Goal: Task Accomplishment & Management: Manage account settings

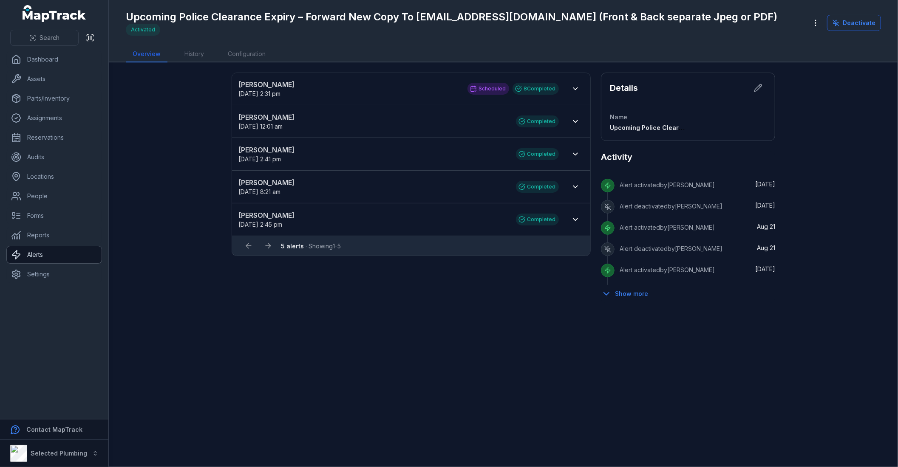
click at [47, 252] on link "Alerts" at bounding box center [54, 254] width 95 height 17
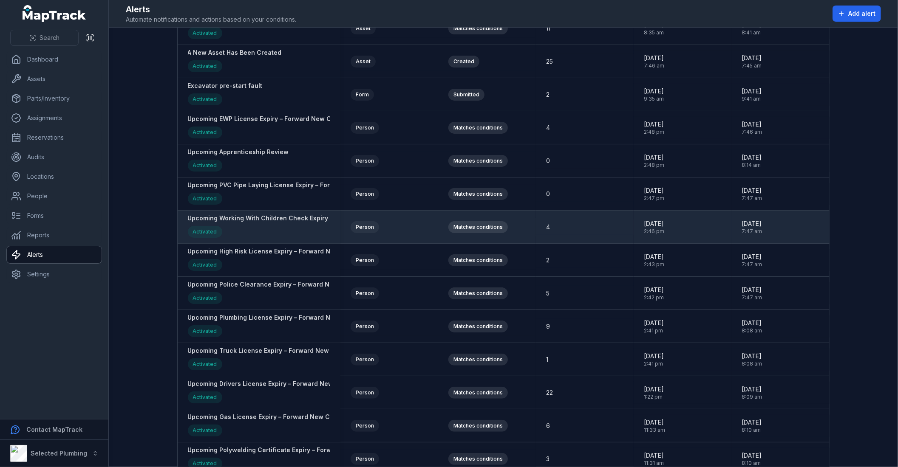
scroll to position [142, 0]
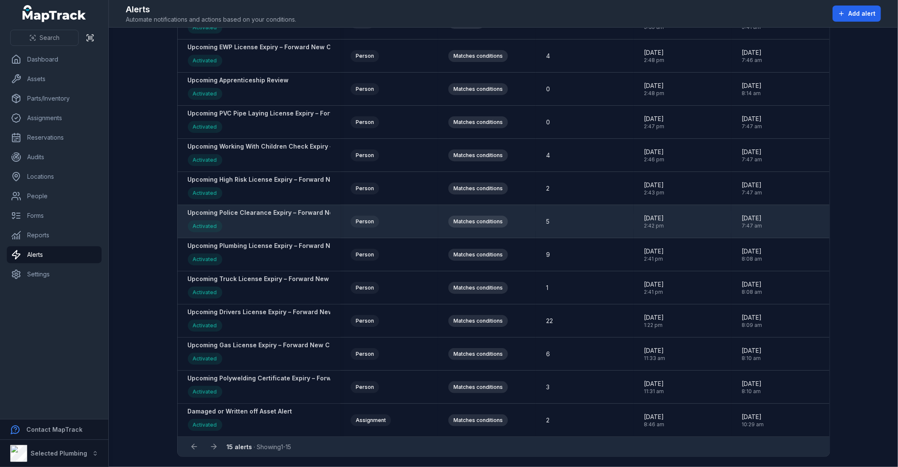
click at [281, 210] on strong "Upcoming Police Clearance Expiry – Forward New Copy To [EMAIL_ADDRESS][DOMAIN_N…" at bounding box center [384, 213] width 393 height 8
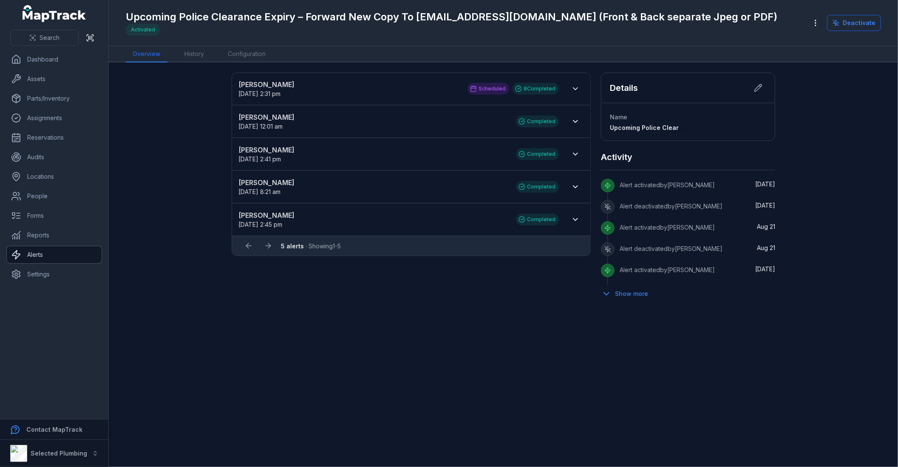
drag, startPoint x: 163, startPoint y: 196, endPoint x: 23, endPoint y: 255, distance: 151.2
click at [23, 255] on link "Alerts" at bounding box center [54, 254] width 95 height 17
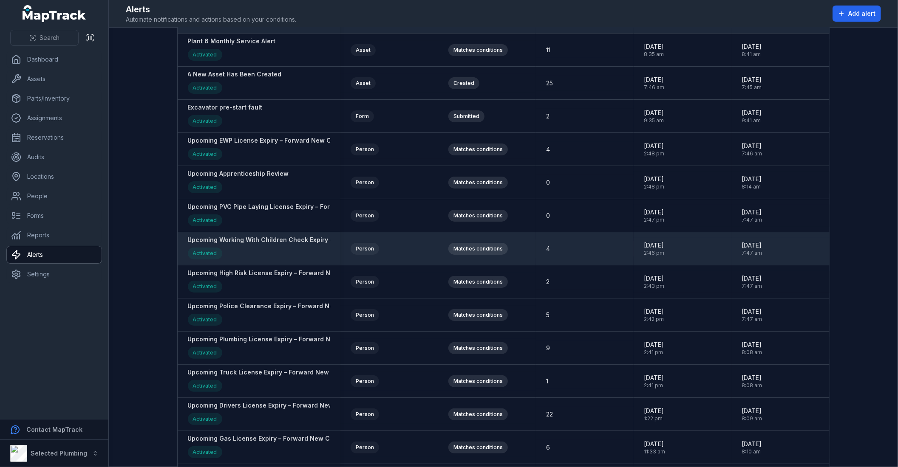
scroll to position [142, 0]
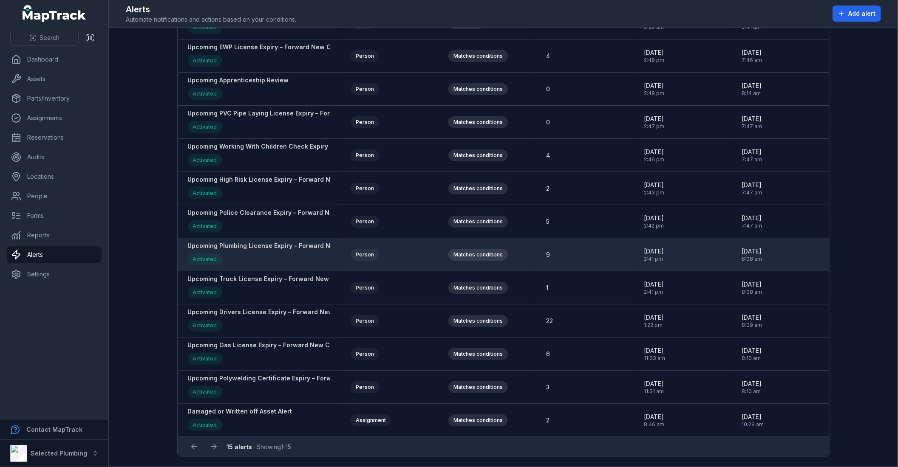
click at [279, 247] on strong "Upcoming Plumbing License Expiry – Forward New Copy To [EMAIL_ADDRESS][DOMAIN_N…" at bounding box center [385, 246] width 394 height 8
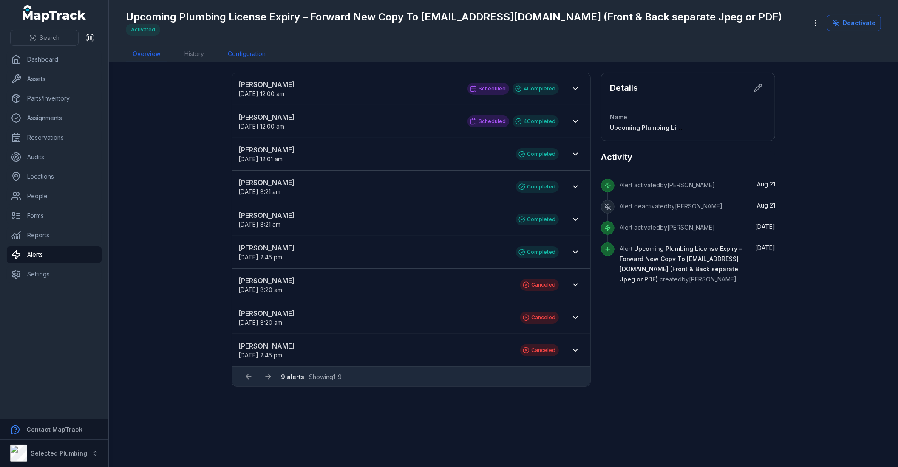
click at [257, 55] on link "Configuration" at bounding box center [246, 54] width 51 height 16
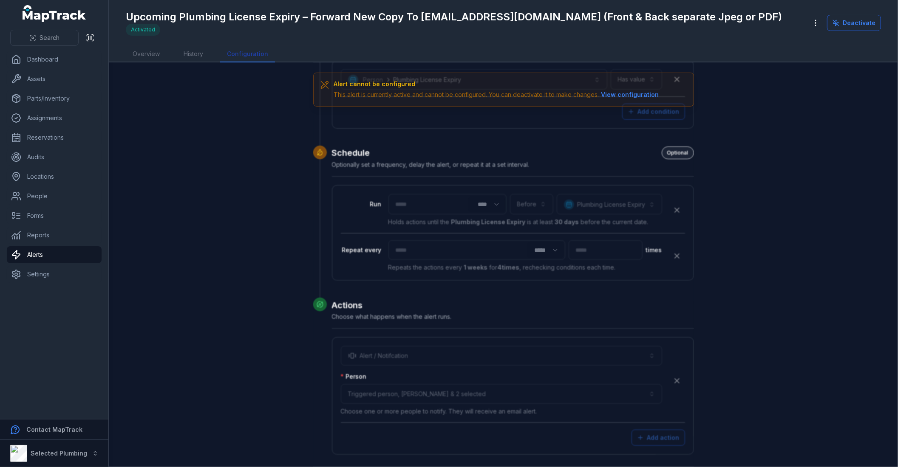
scroll to position [263, 0]
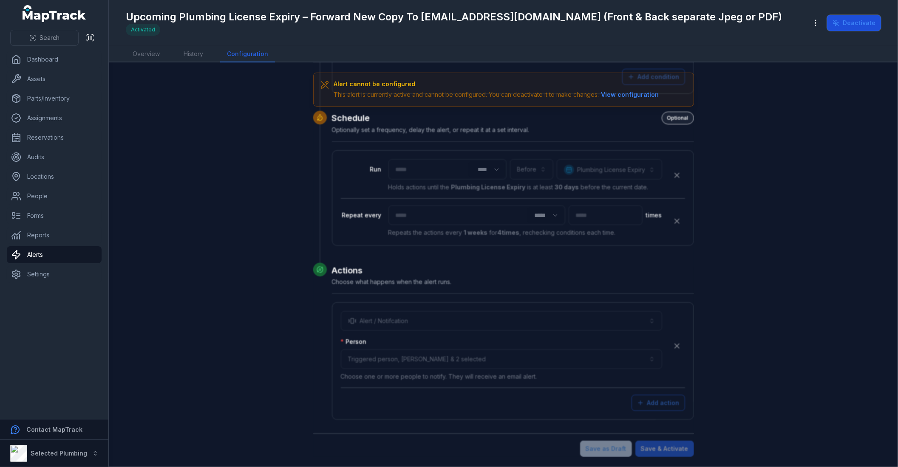
click at [868, 20] on button "Deactivate" at bounding box center [854, 23] width 54 height 16
